Goal: Task Accomplishment & Management: Complete application form

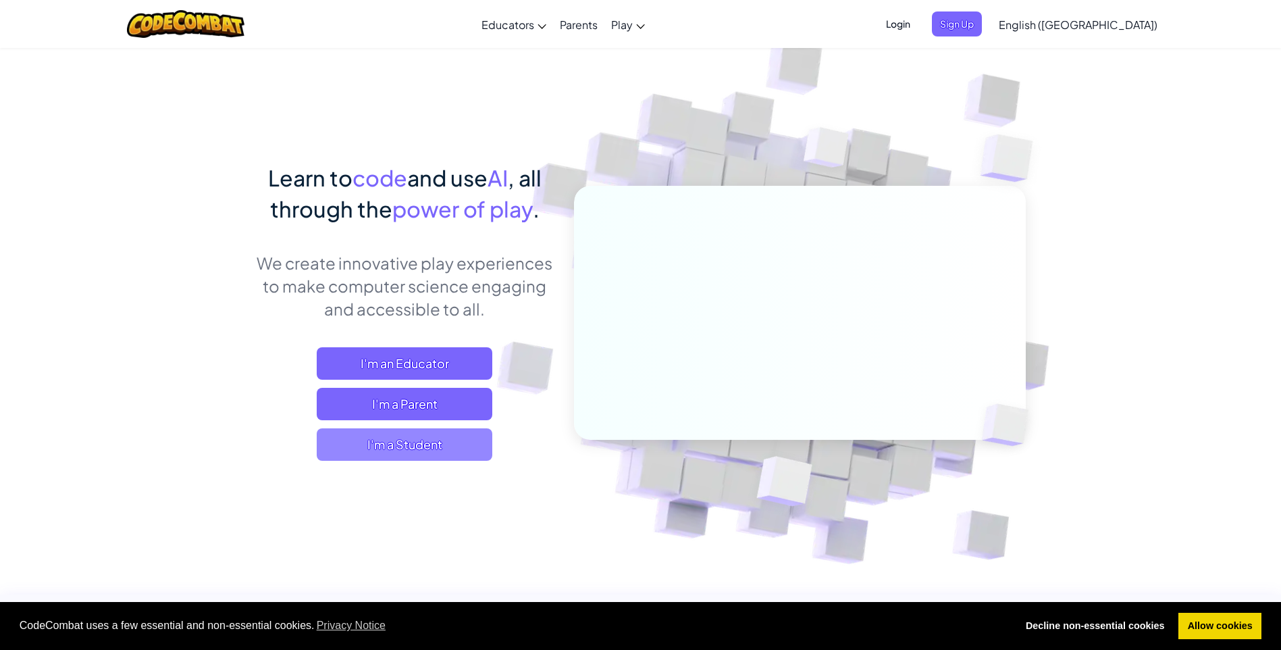
click at [463, 443] on span "I'm a Student" at bounding box center [405, 444] width 176 height 32
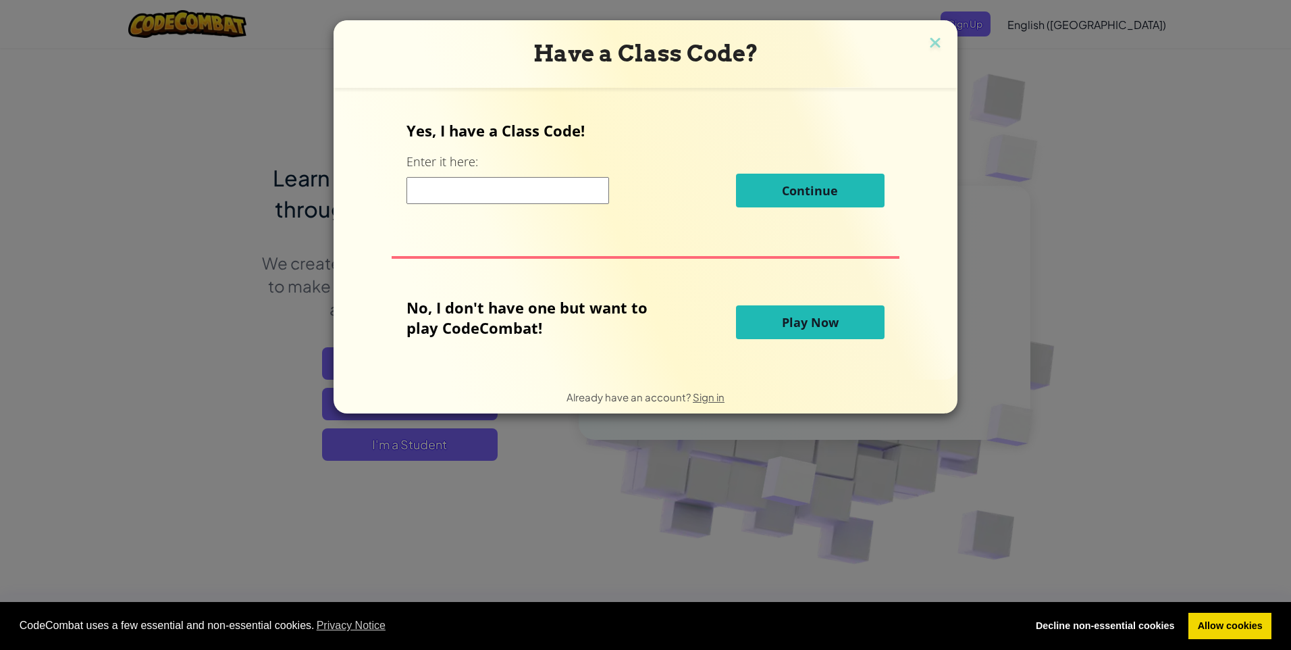
click at [488, 192] on input at bounding box center [508, 190] width 203 height 27
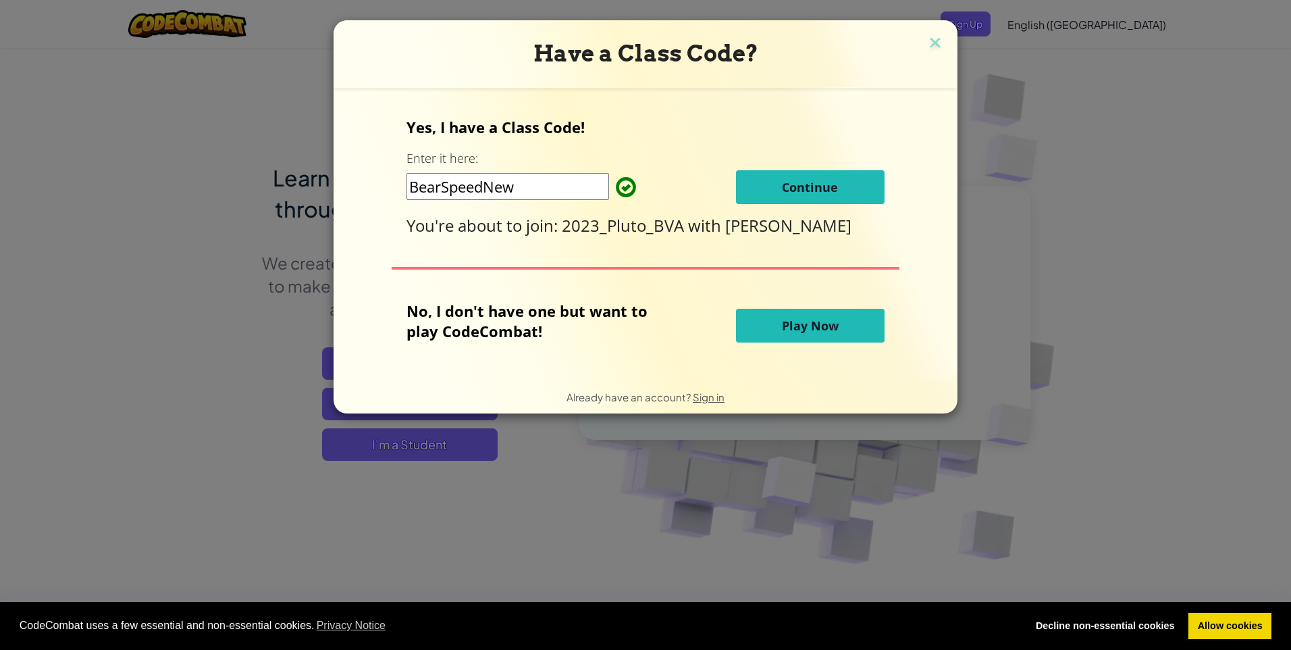
type input "BearSpeedNew"
click at [602, 181] on span "Continue" at bounding box center [810, 187] width 56 height 16
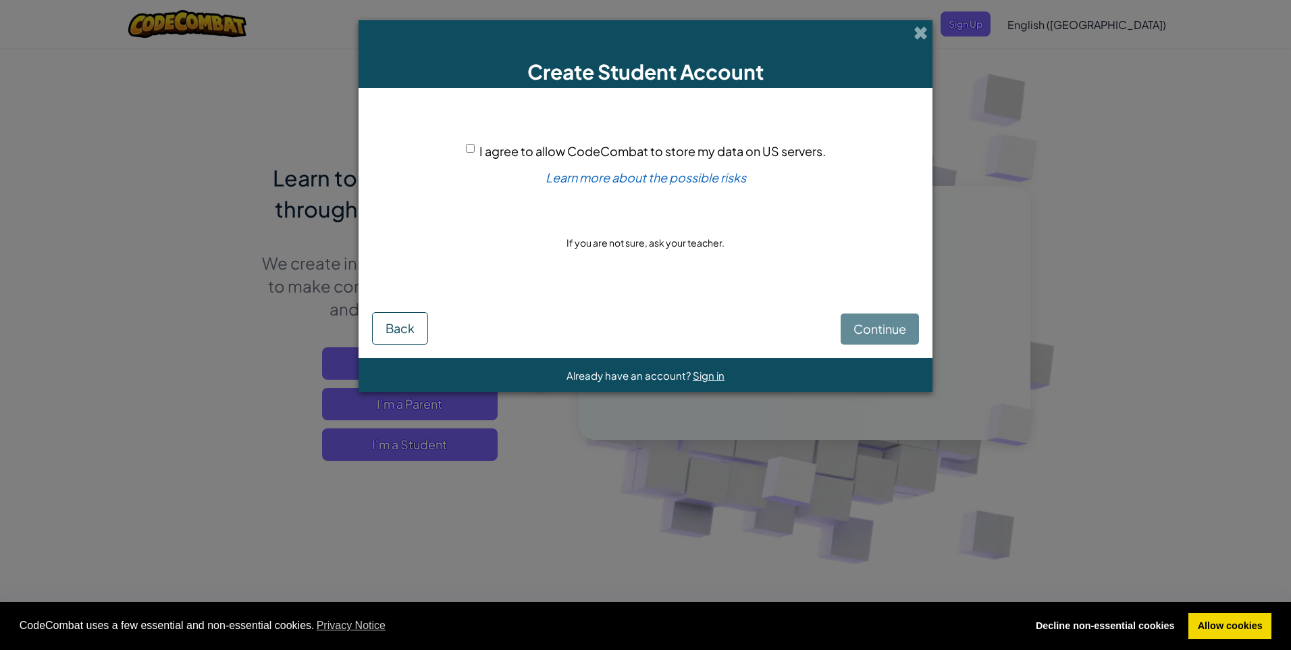
click at [475, 148] on div "I agree to allow CodeCombat to store my data on US servers." at bounding box center [646, 151] width 360 height 20
click at [466, 146] on input "I agree to allow CodeCombat to store my data on US servers." at bounding box center [470, 148] width 9 height 9
checkbox input "true"
click at [602, 326] on span "Continue" at bounding box center [880, 329] width 53 height 16
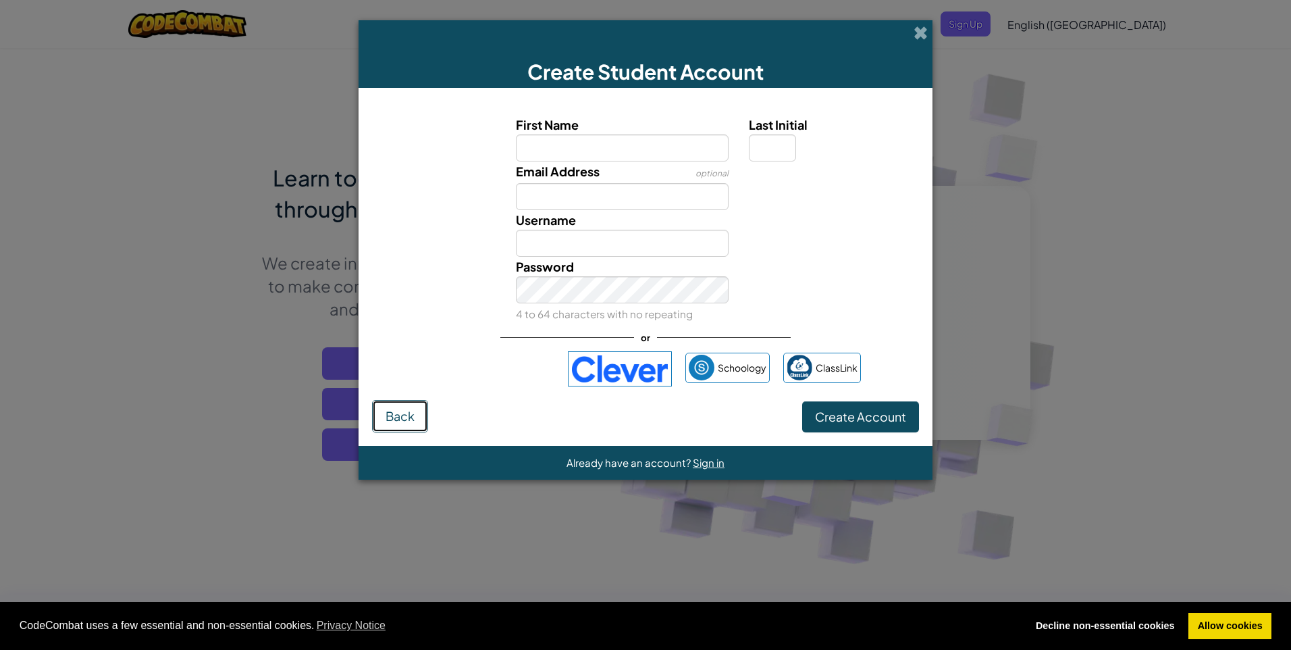
click at [400, 413] on span "Back" at bounding box center [400, 416] width 29 height 16
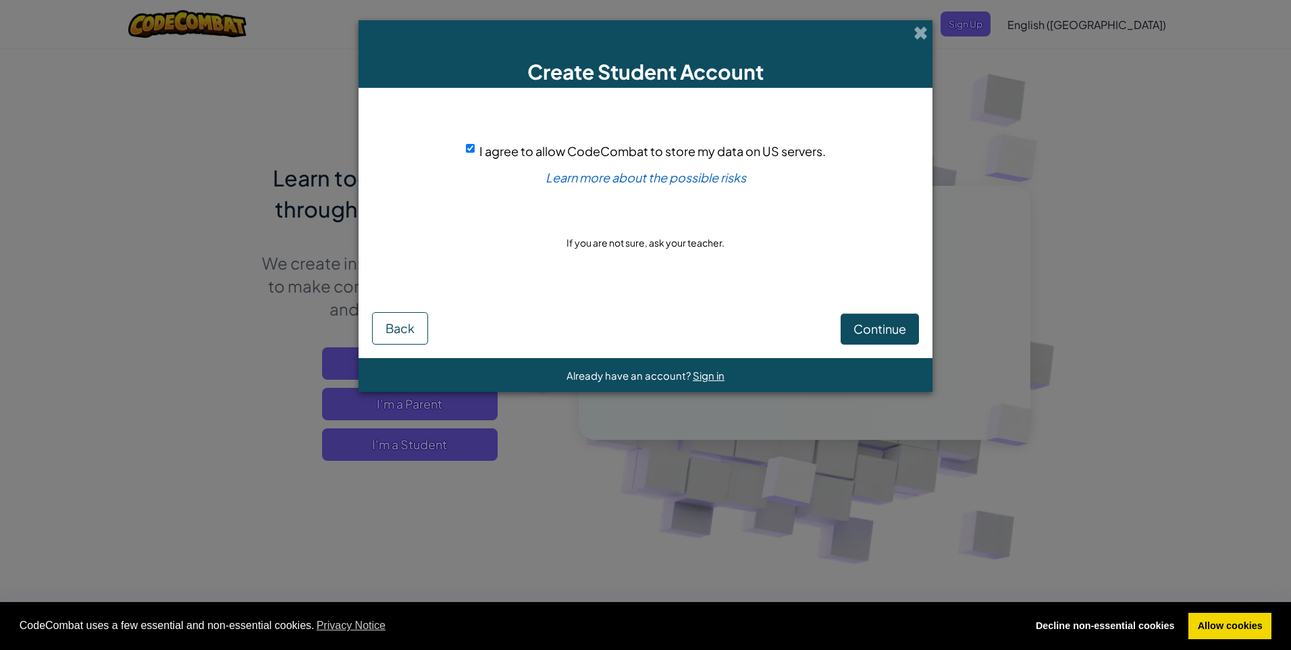
click at [473, 147] on input "I agree to allow CodeCombat to store my data on US servers." at bounding box center [470, 148] width 9 height 9
click at [602, 332] on div "Continue Back" at bounding box center [645, 318] width 547 height 52
click at [469, 149] on input "I agree to allow CodeCombat to store my data on US servers." at bounding box center [470, 148] width 9 height 9
checkbox input "true"
click at [602, 321] on button "Continue" at bounding box center [880, 328] width 78 height 31
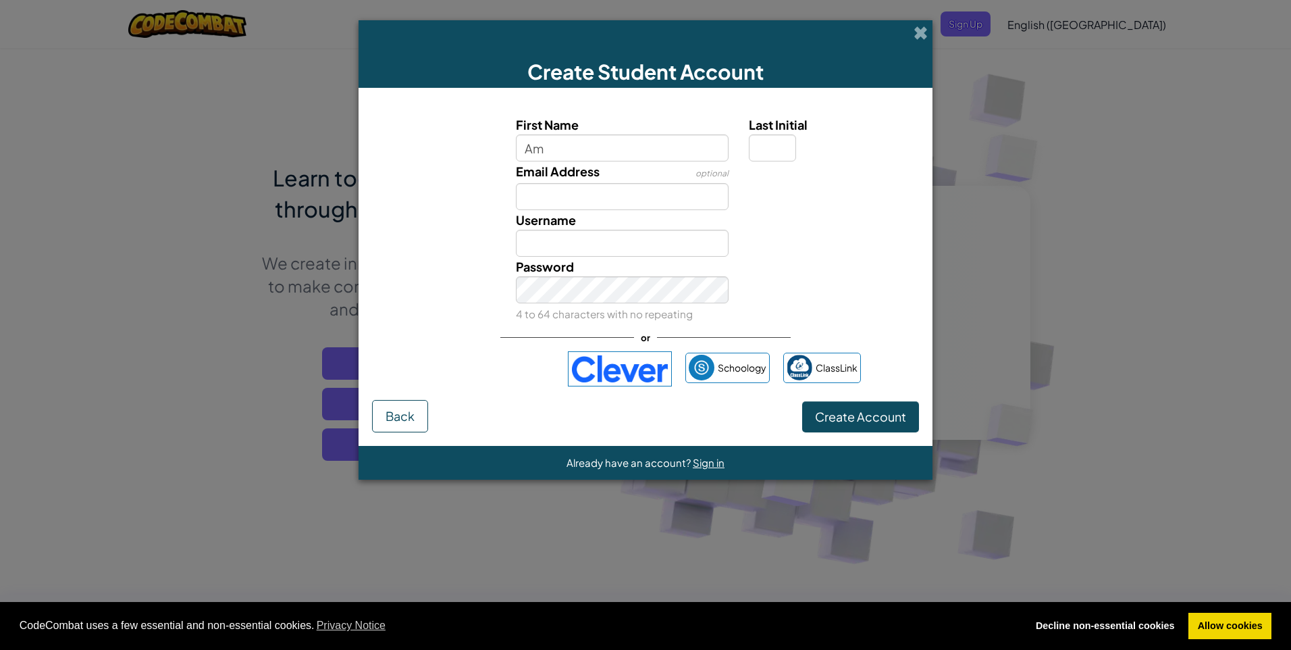
type input "Amarachi"
click at [602, 205] on input "Email Address" at bounding box center [622, 196] width 213 height 27
type input "[EMAIL_ADDRESS][DOMAIN_NAME]"
click at [602, 242] on input "Amarachi" at bounding box center [622, 243] width 213 height 27
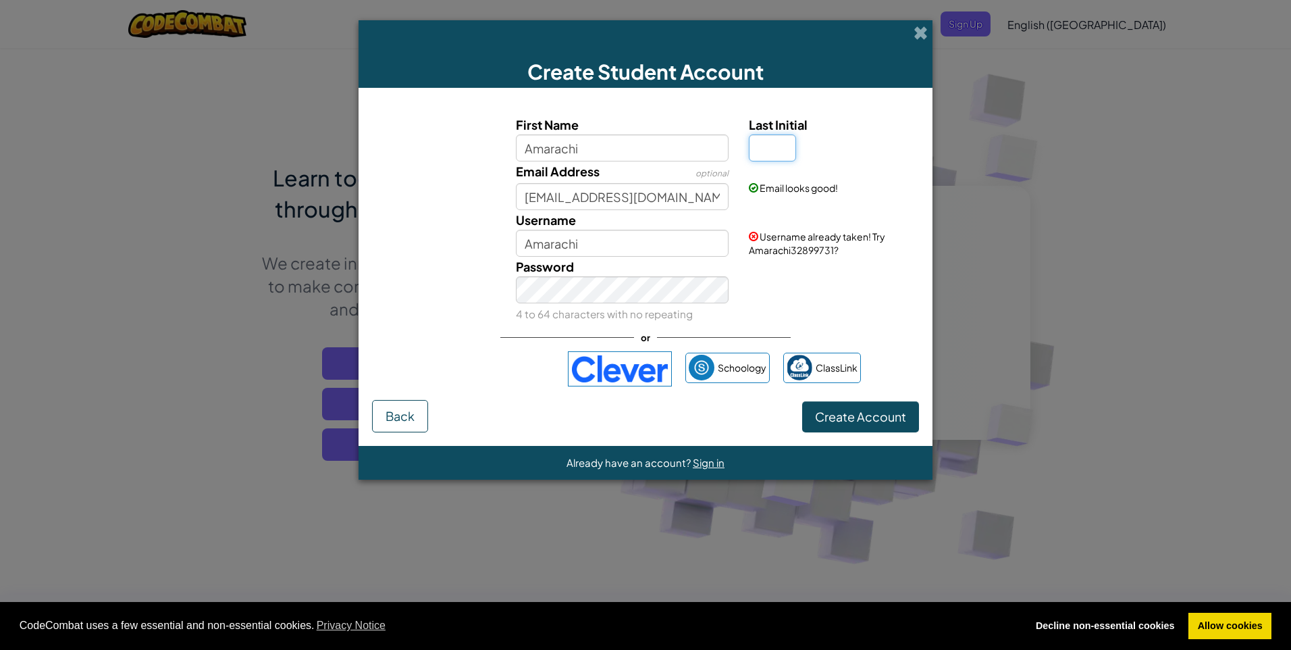
click at [602, 149] on input "Last Initial" at bounding box center [772, 147] width 47 height 27
click at [602, 137] on div "Last Initial" at bounding box center [832, 138] width 167 height 47
click at [602, 148] on input "Last Initial" at bounding box center [772, 147] width 47 height 27
type input "O"
click at [602, 143] on div "Last Initial O" at bounding box center [832, 138] width 167 height 47
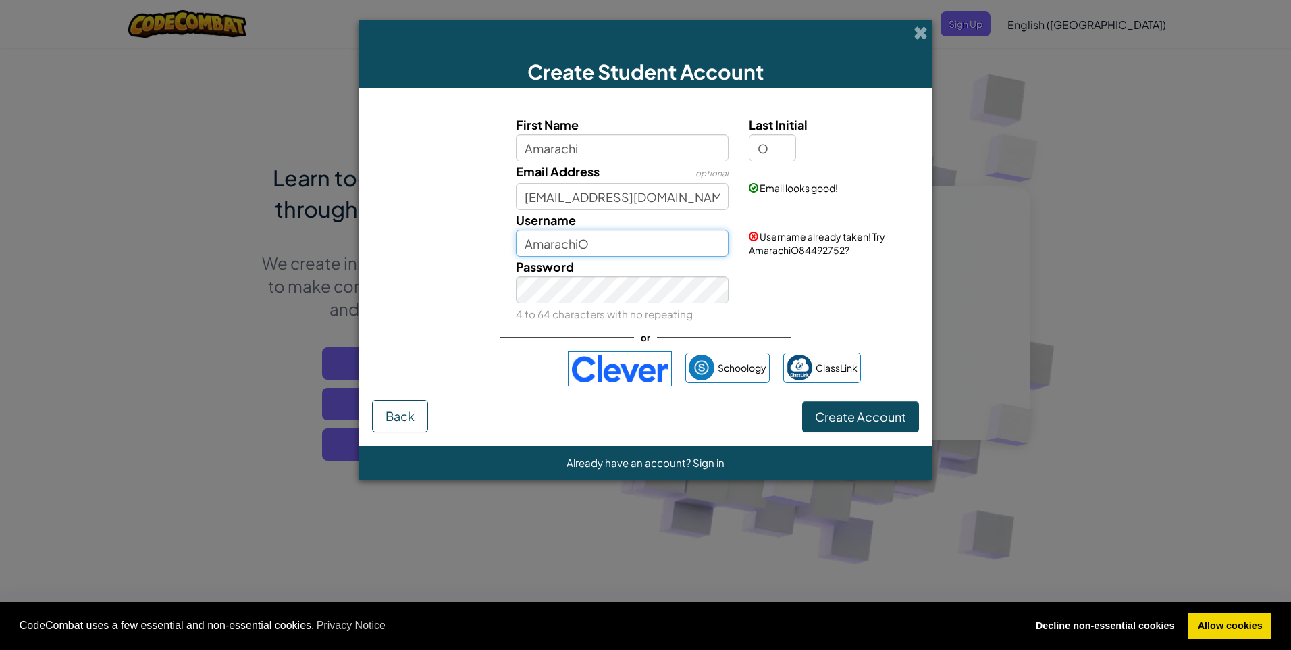
click at [602, 245] on input "AmarachiO" at bounding box center [622, 243] width 213 height 27
click at [602, 247] on input "AmarachiO" at bounding box center [622, 243] width 213 height 27
type input "Amarachi0"
click at [594, 307] on div "Password 4 to 64 characters with no repeating" at bounding box center [623, 290] width 234 height 67
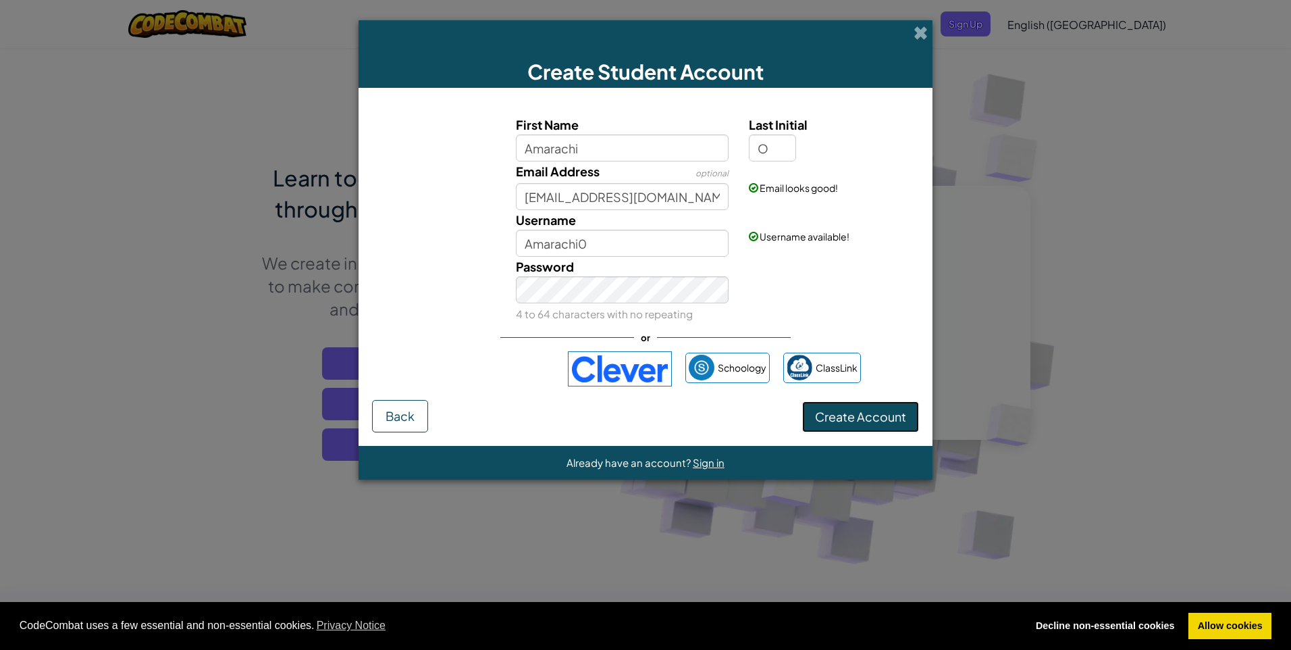
click at [602, 413] on span "Create Account" at bounding box center [860, 417] width 91 height 16
